Goal: Task Accomplishment & Management: Use online tool/utility

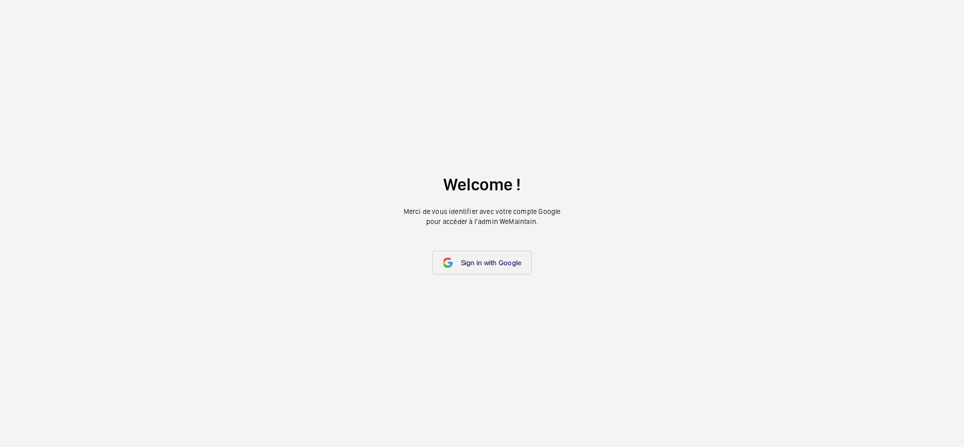
click at [496, 270] on link "Sign in with Google" at bounding box center [482, 263] width 100 height 24
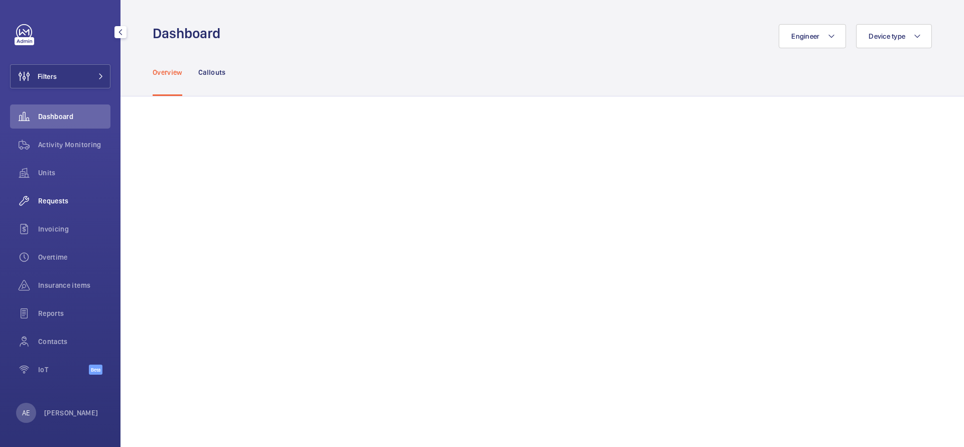
click at [56, 204] on span "Requests" at bounding box center [74, 201] width 72 height 10
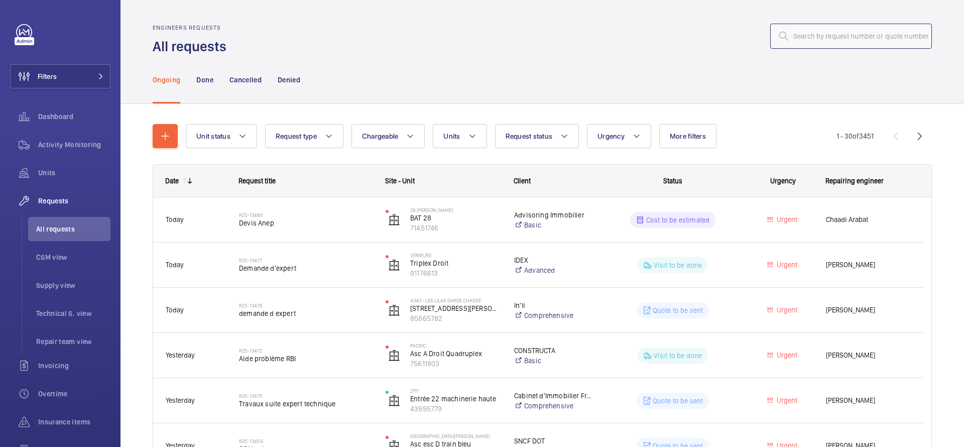
click at [855, 41] on input "text" at bounding box center [851, 36] width 162 height 25
paste input "R25-13483"
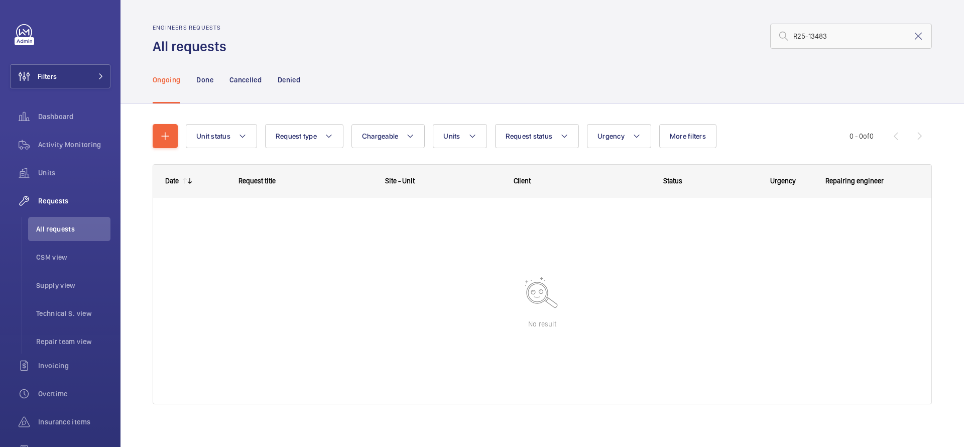
click at [845, 23] on wm-front-admin-header "Engineers requests All requests R25-13483" at bounding box center [543, 28] width 844 height 56
click at [837, 35] on input "R25-13483" at bounding box center [851, 36] width 162 height 25
click at [788, 39] on input "R25-13483" at bounding box center [851, 36] width 162 height 25
click at [837, 43] on input "R25-13483" at bounding box center [851, 36] width 162 height 25
type input "R25-13483"
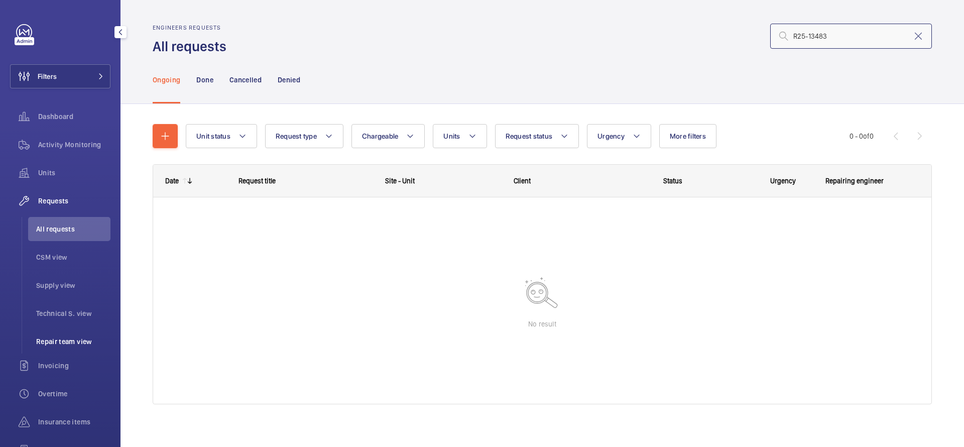
scroll to position [119, 0]
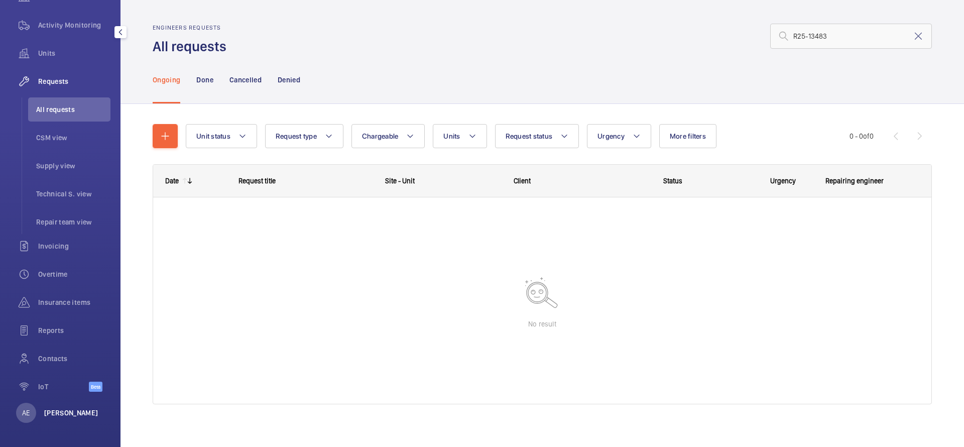
click at [66, 410] on p "[PERSON_NAME]" at bounding box center [71, 413] width 54 height 10
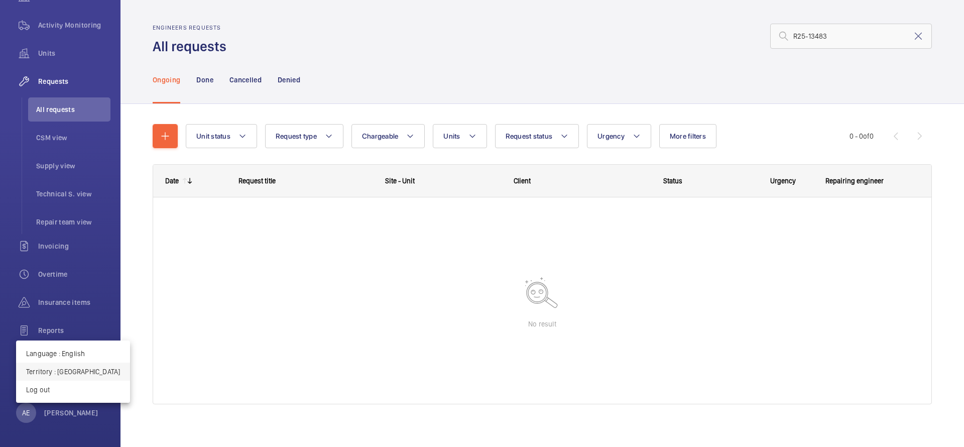
click at [64, 370] on p "Territory : [GEOGRAPHIC_DATA]" at bounding box center [73, 372] width 94 height 10
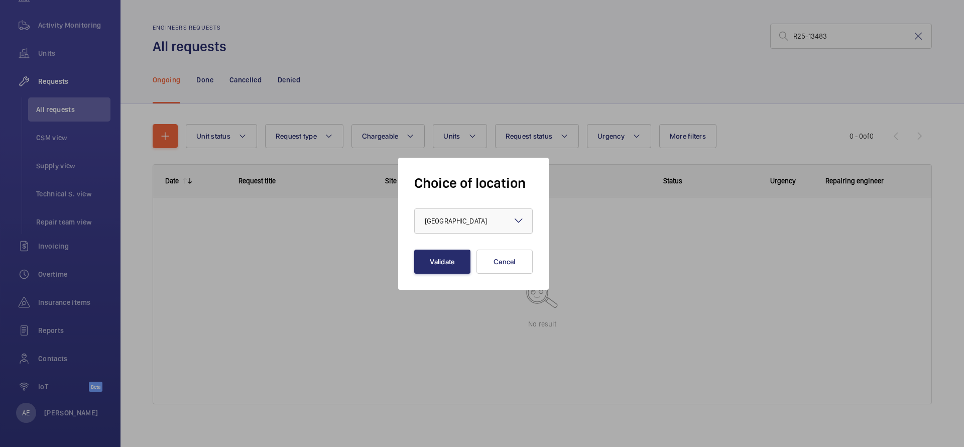
click at [480, 224] on div at bounding box center [473, 221] width 117 height 24
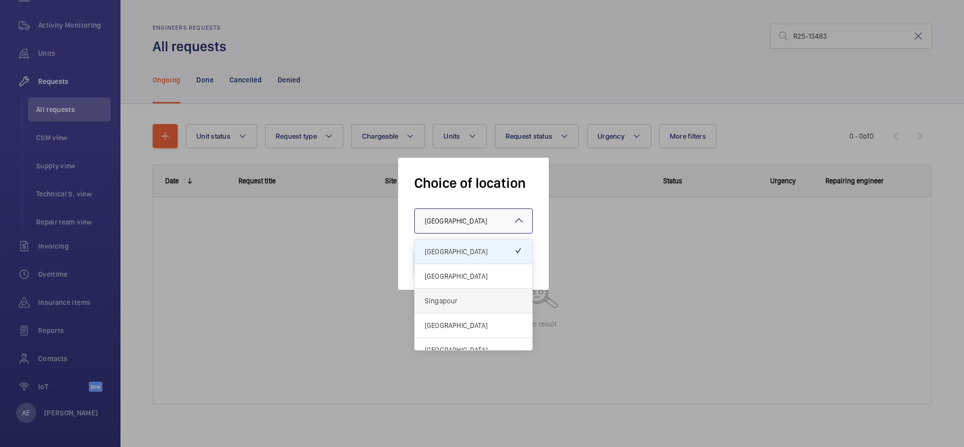
click at [452, 306] on div "Singapour" at bounding box center [473, 301] width 117 height 25
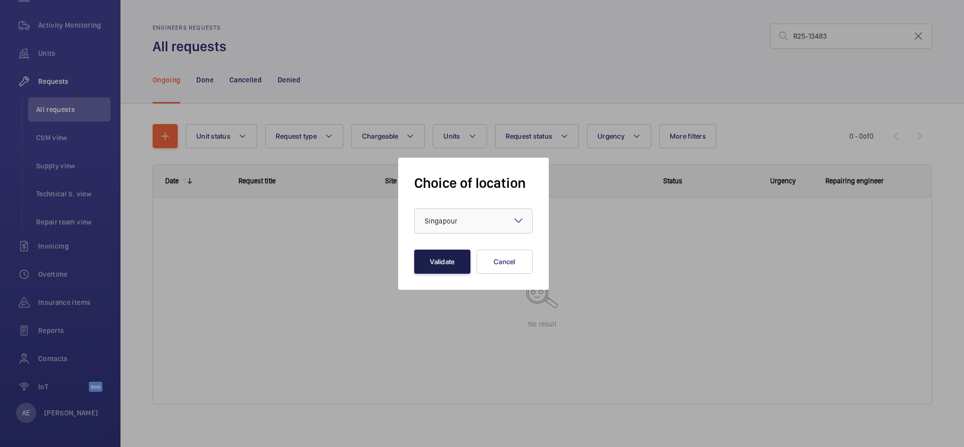
click at [457, 267] on button "Validate" at bounding box center [442, 262] width 56 height 24
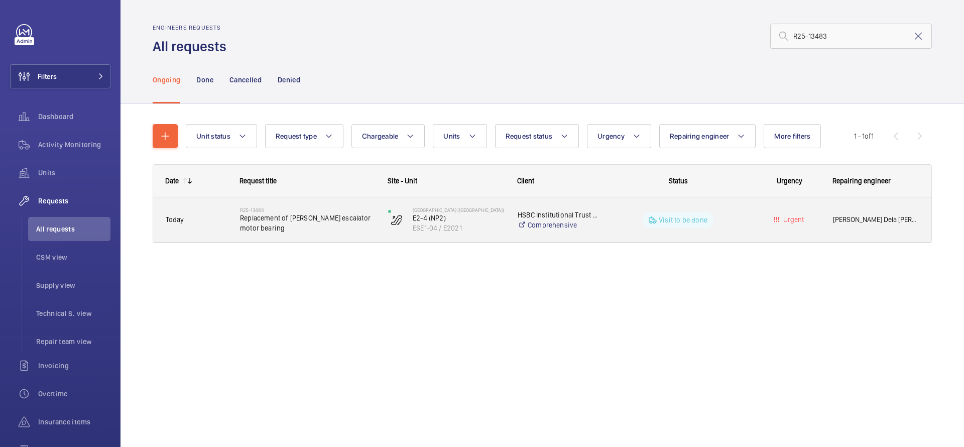
click at [626, 238] on div "Visit to be done" at bounding box center [672, 219] width 148 height 45
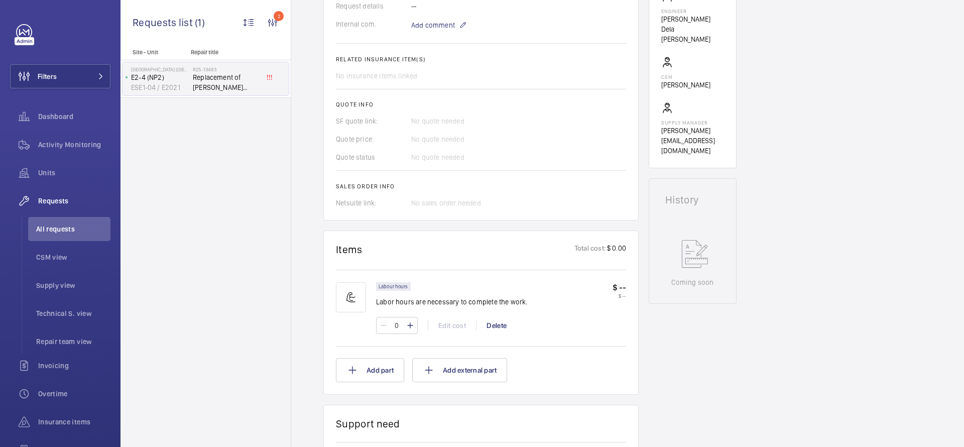
scroll to position [97, 0]
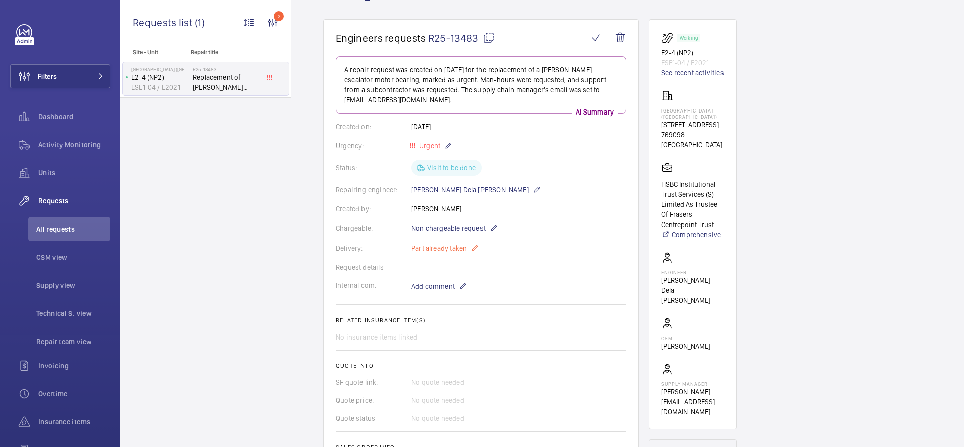
click at [446, 250] on p "Part already taken" at bounding box center [445, 248] width 68 height 12
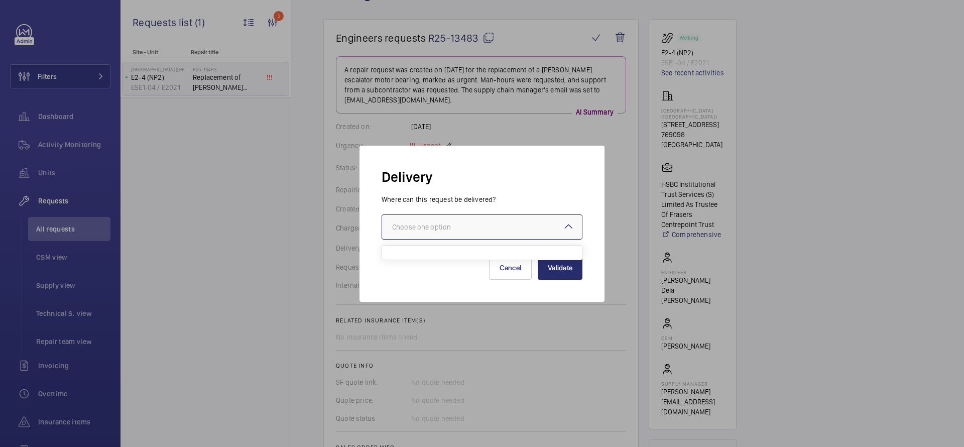
click at [458, 231] on div at bounding box center [482, 227] width 200 height 24
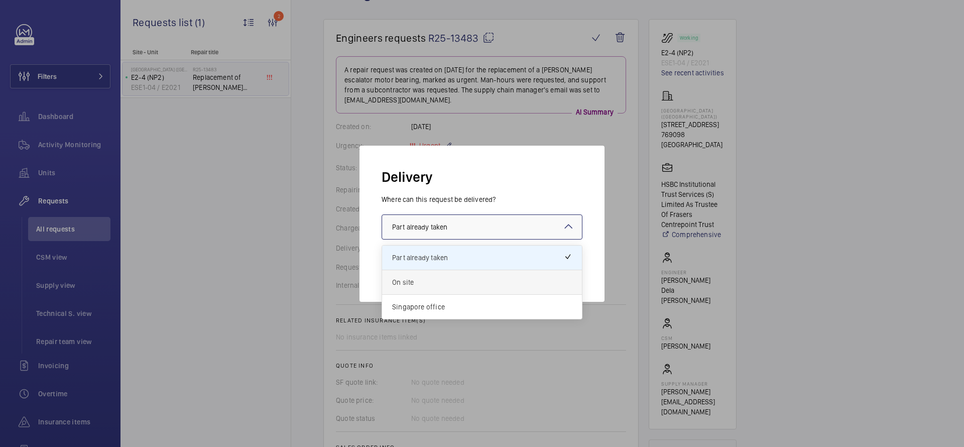
click at [436, 275] on div "On site" at bounding box center [482, 282] width 200 height 25
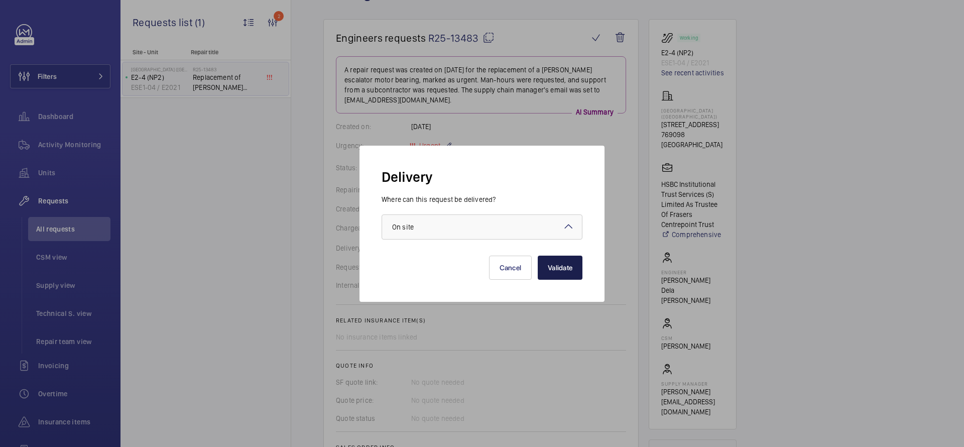
click at [567, 267] on button "Validate" at bounding box center [560, 268] width 45 height 24
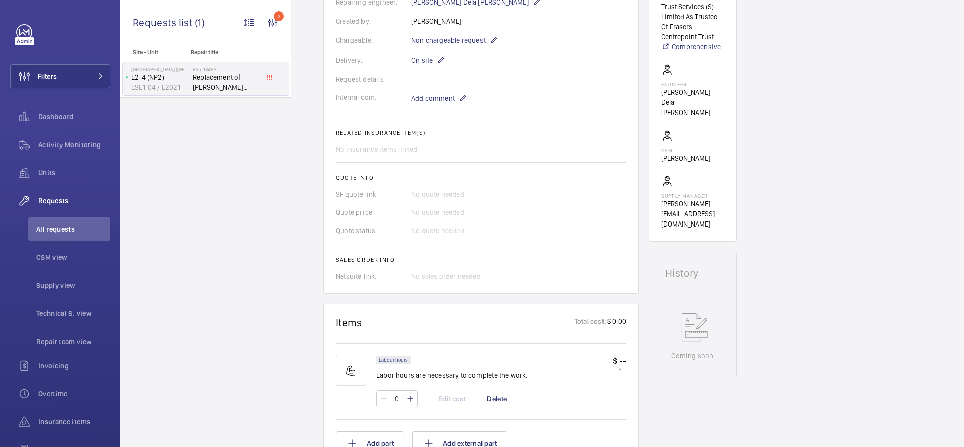
scroll to position [368, 0]
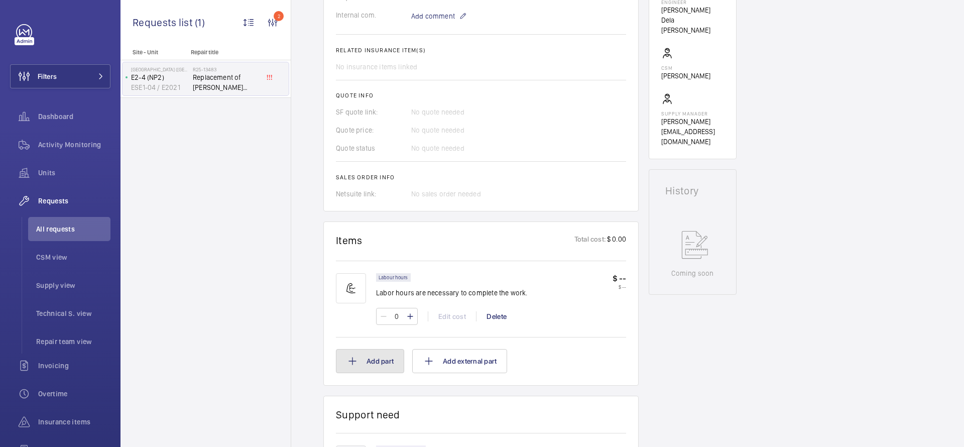
click at [394, 364] on button "Add part" at bounding box center [370, 361] width 68 height 24
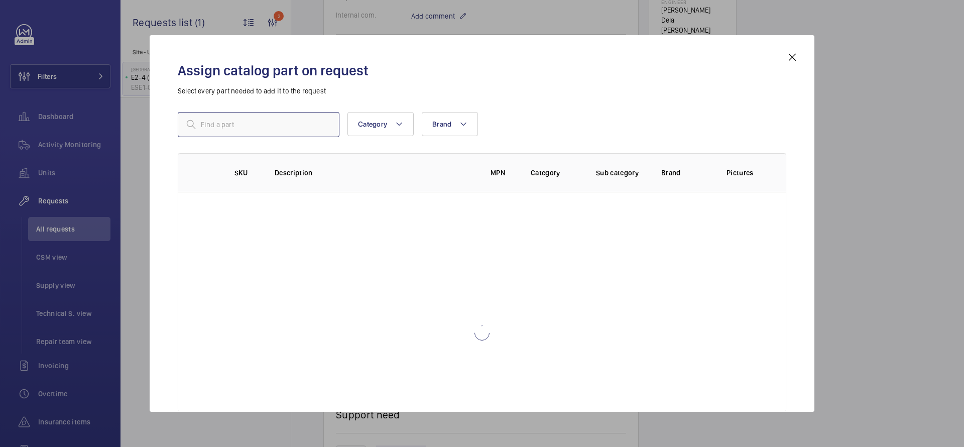
click at [270, 126] on input "text" at bounding box center [259, 124] width 162 height 25
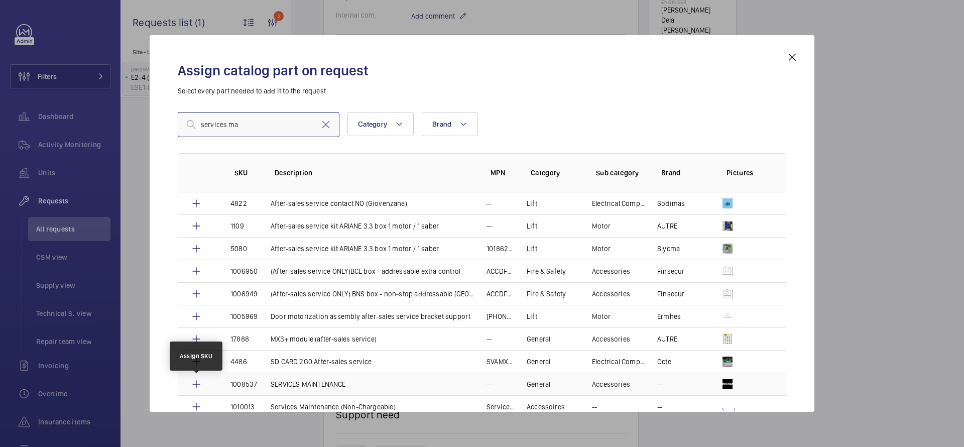
type input "services ma"
click at [194, 382] on mat-icon at bounding box center [196, 384] width 12 height 12
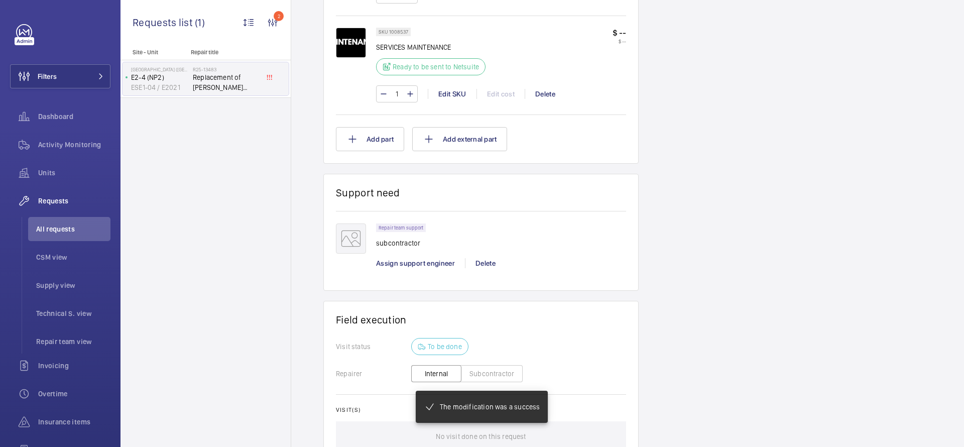
scroll to position [735, 0]
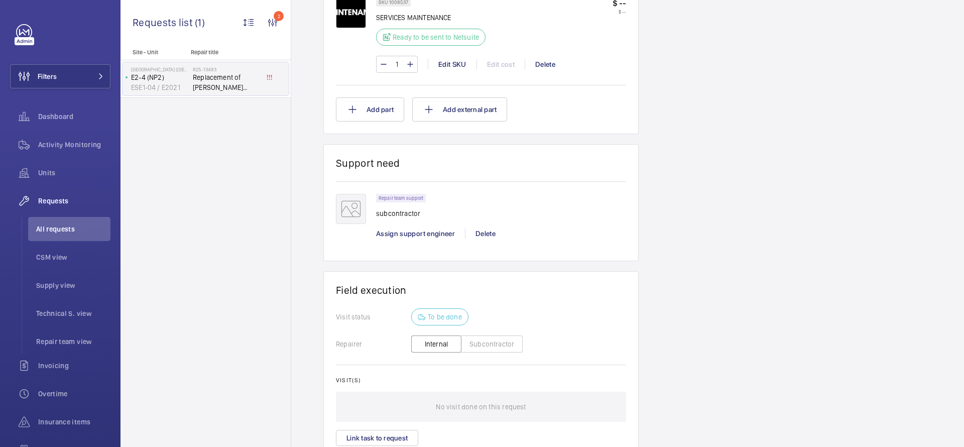
click at [487, 343] on button "Subcontractor" at bounding box center [492, 343] width 62 height 17
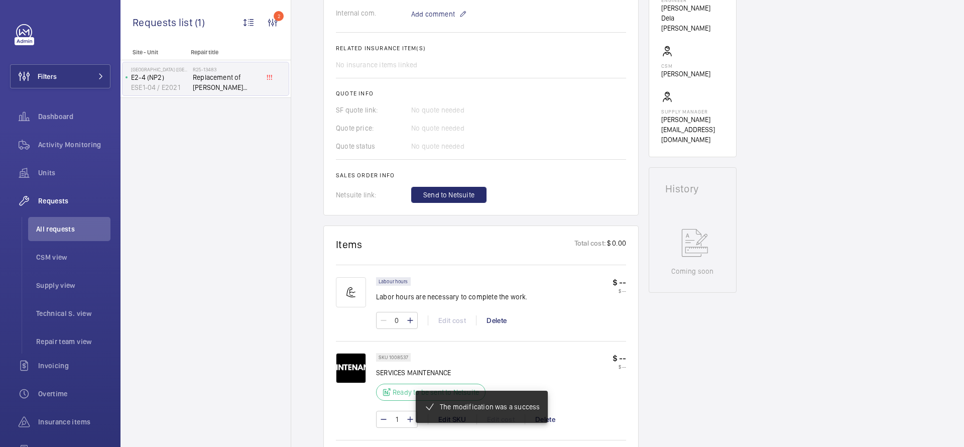
scroll to position [339, 0]
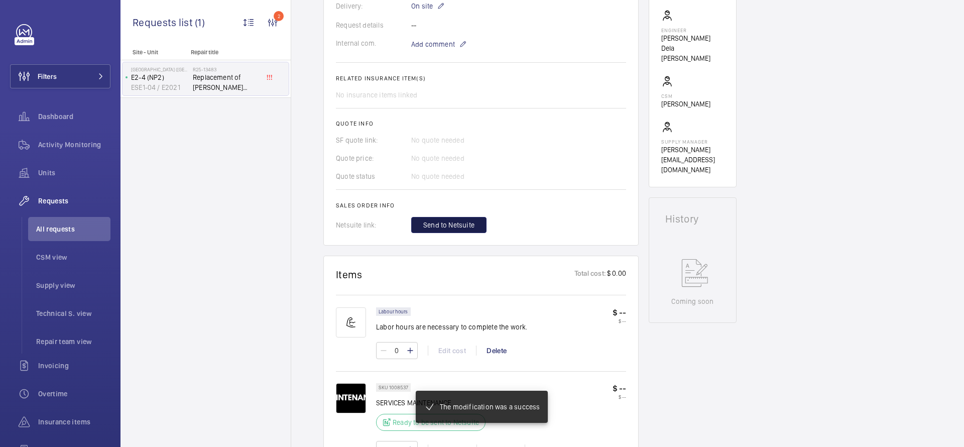
click at [470, 228] on span "Send to Netsuite" at bounding box center [448, 225] width 51 height 10
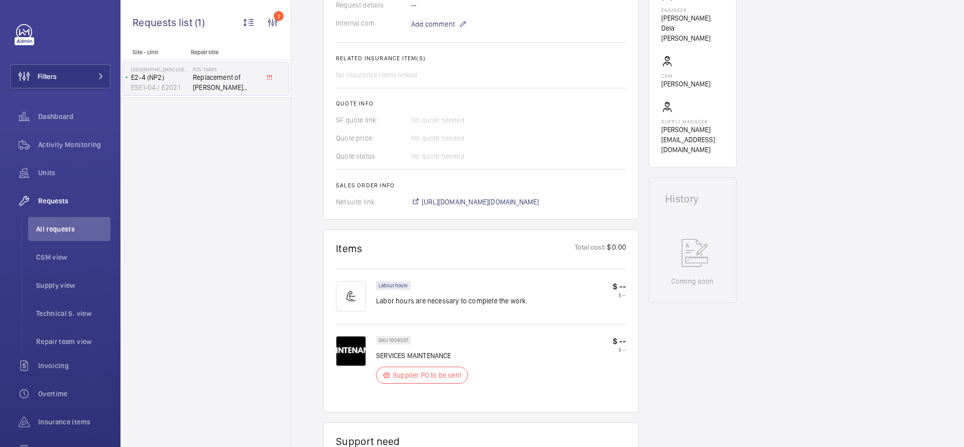
scroll to position [370, 0]
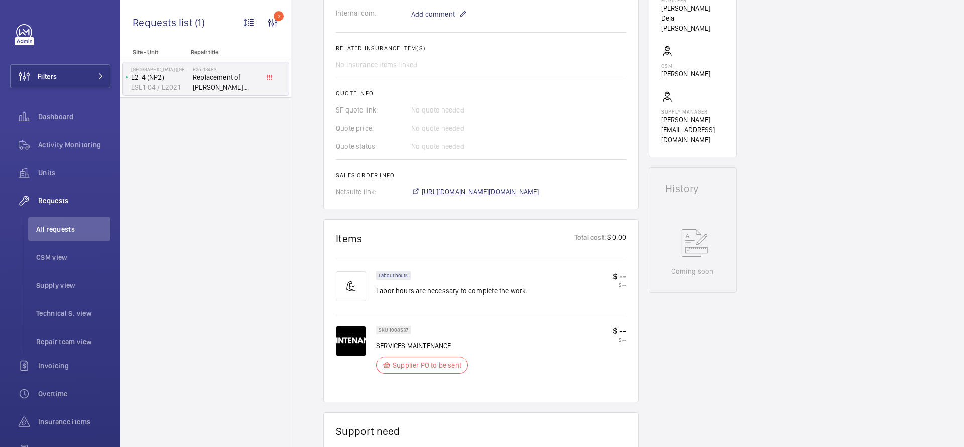
click at [513, 195] on span "https://6461500.app.netsuite.com/app/accounting/transactions/salesord.nl?id=308…" at bounding box center [480, 192] width 117 height 10
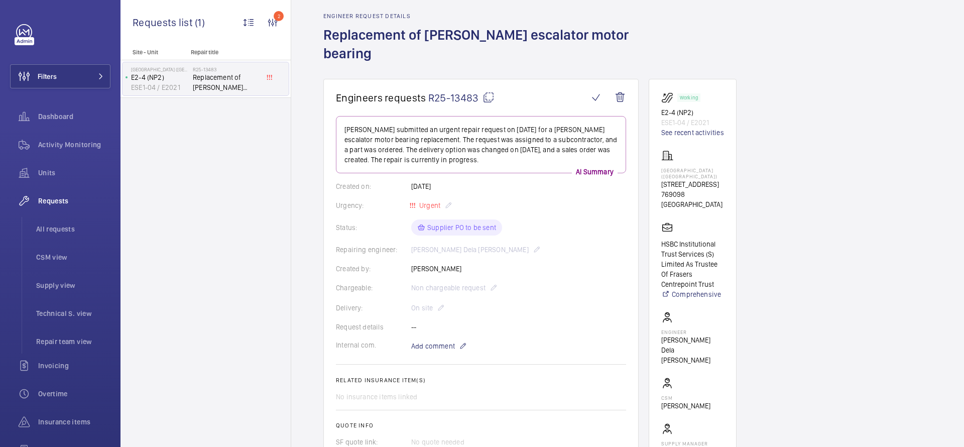
scroll to position [23, 0]
